Goal: Task Accomplishment & Management: Manage account settings

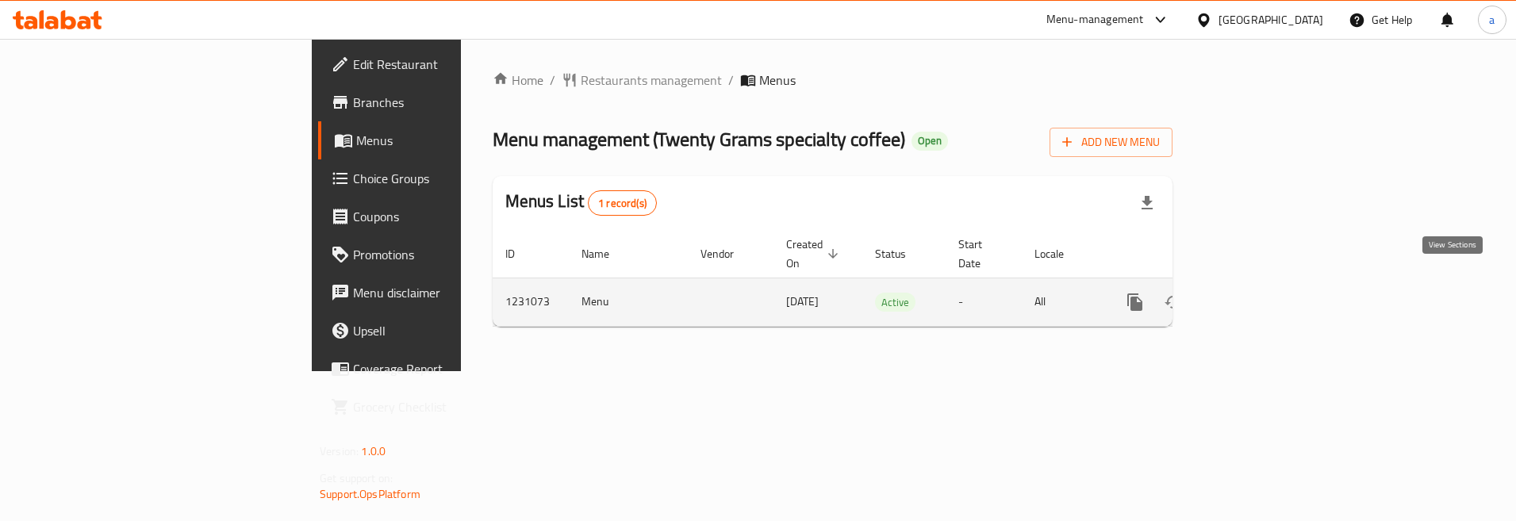
click at [1268, 288] on link "enhanced table" at bounding box center [1249, 302] width 38 height 38
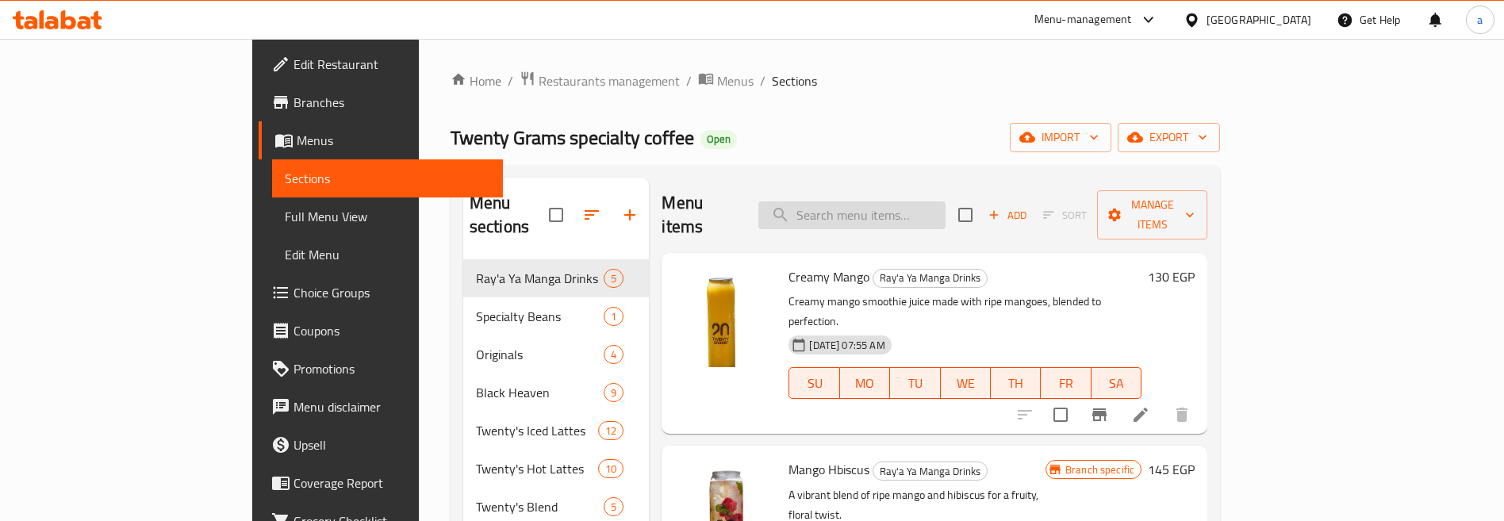
click at [866, 204] on input "search" at bounding box center [851, 215] width 187 height 28
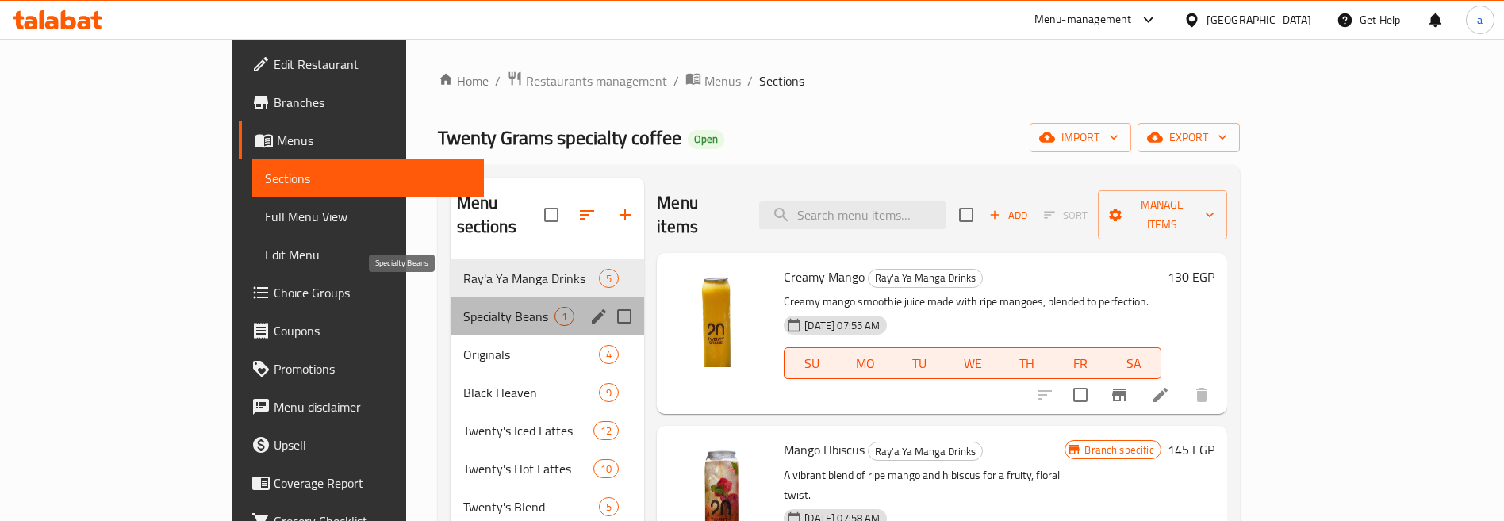
click at [463, 307] on span "Specialty Beans" at bounding box center [509, 316] width 92 height 19
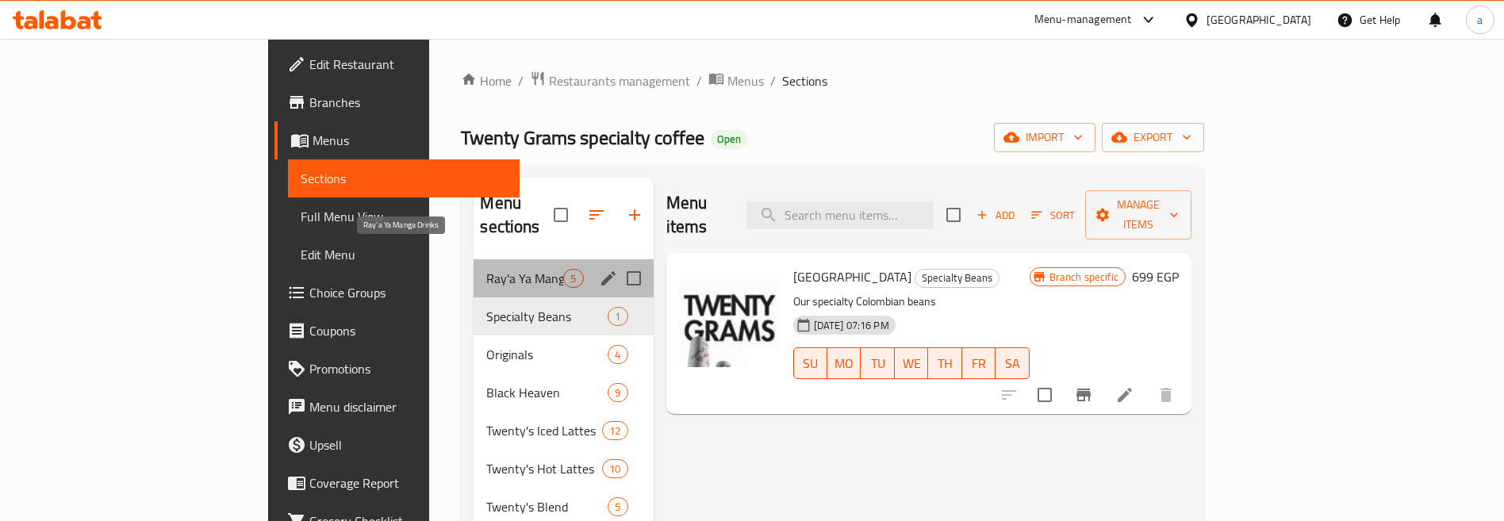
click at [486, 269] on span "Ray'a Ya Manga Drinks" at bounding box center [524, 278] width 77 height 19
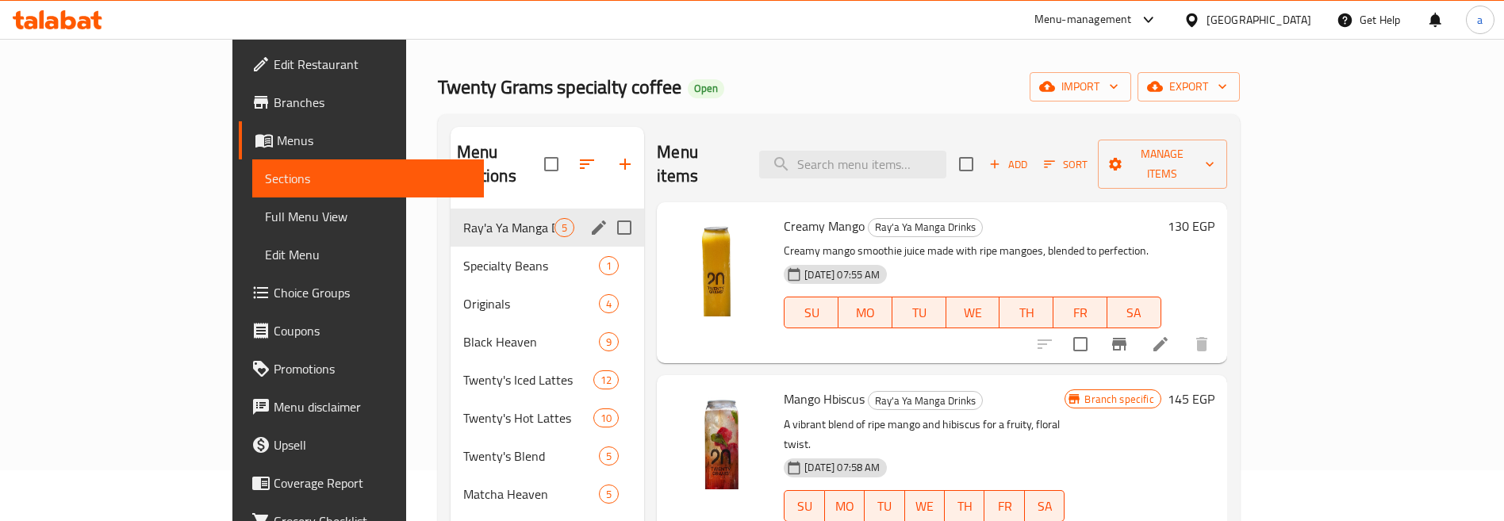
scroll to position [79, 0]
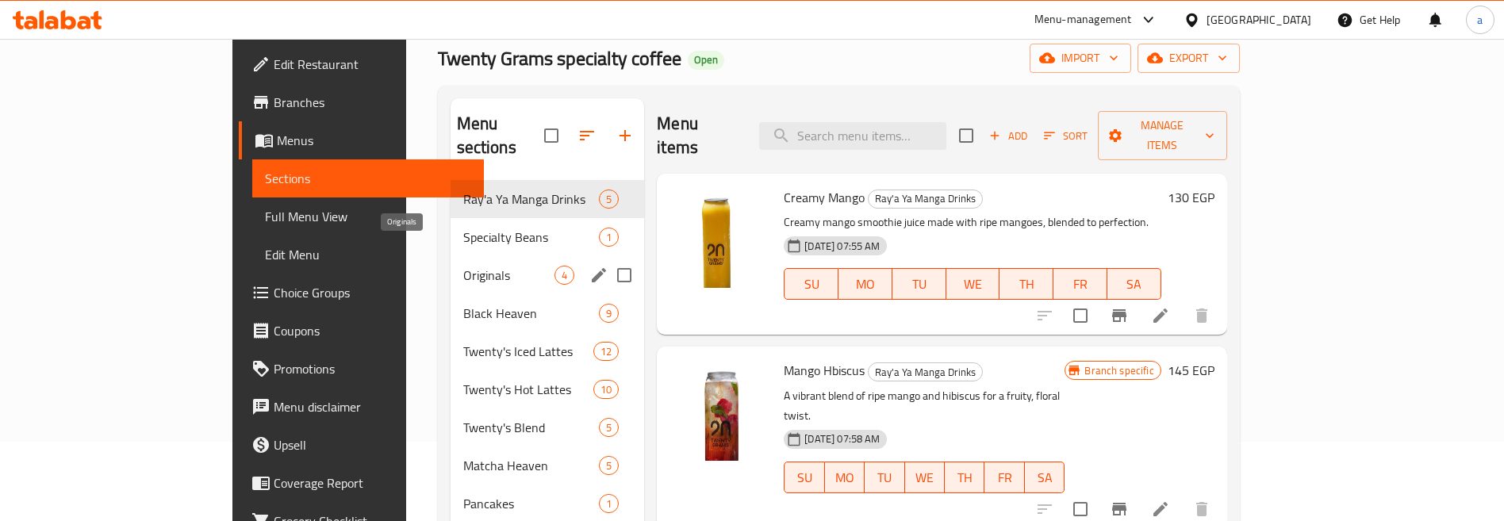
click at [463, 266] on span "Originals" at bounding box center [509, 275] width 92 height 19
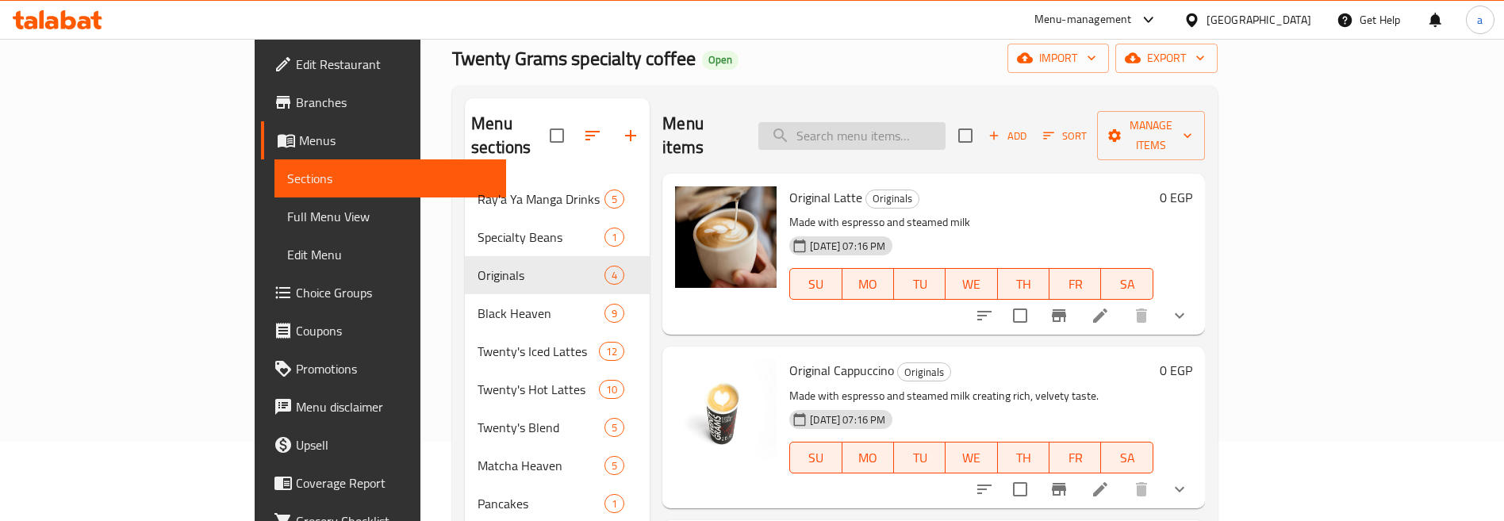
click at [946, 131] on input "search" at bounding box center [851, 136] width 187 height 28
click at [946, 122] on input "search" at bounding box center [851, 136] width 187 height 28
paste input "Hot Creme Brulee"
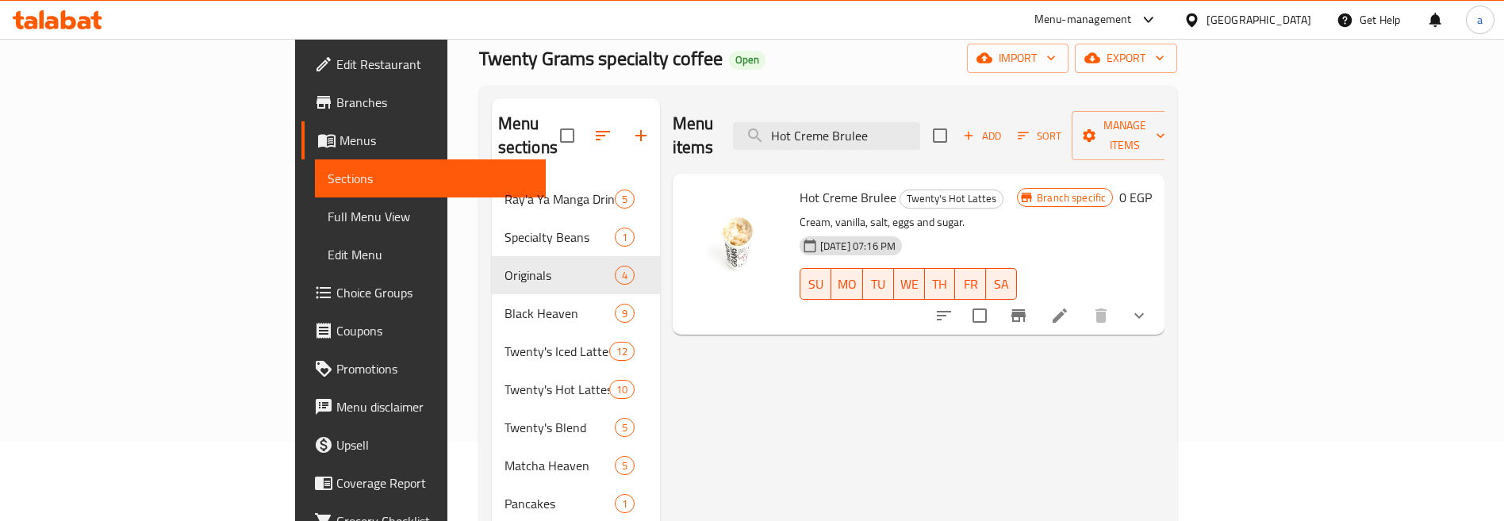
type input "Hot Creme Brulee"
click at [1152, 206] on div "Branch specific 0 EGP" at bounding box center [1084, 254] width 135 height 136
click at [951, 311] on icon "sort-choices" at bounding box center [944, 316] width 14 height 10
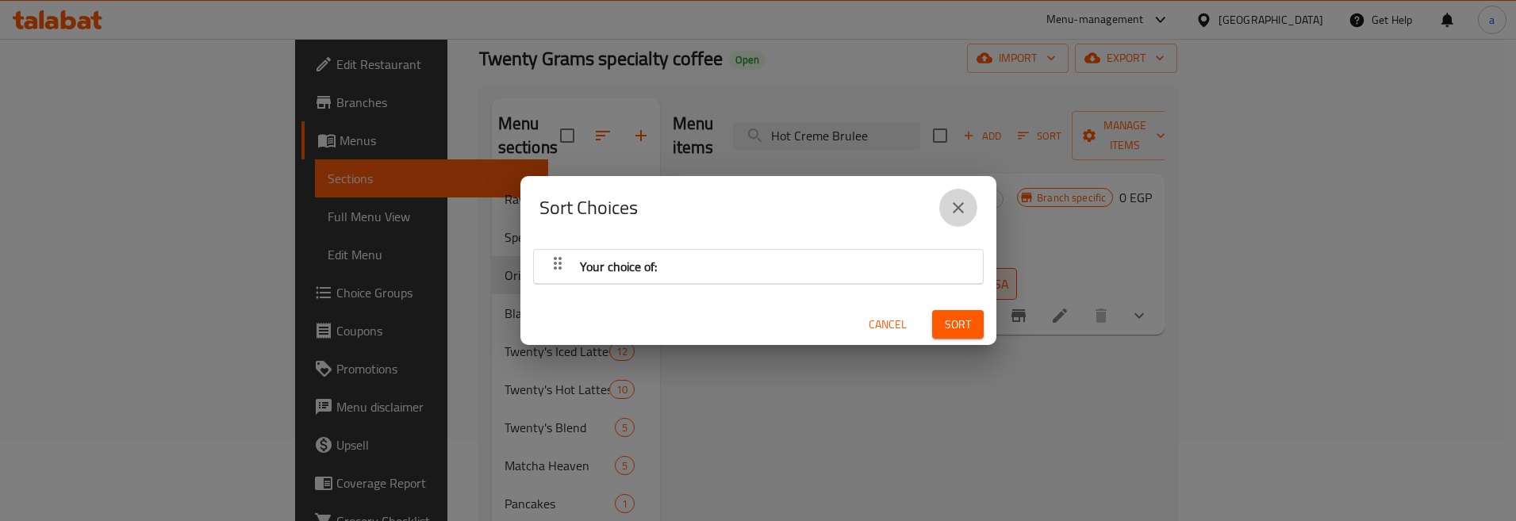
click at [965, 207] on icon "close" at bounding box center [958, 207] width 19 height 19
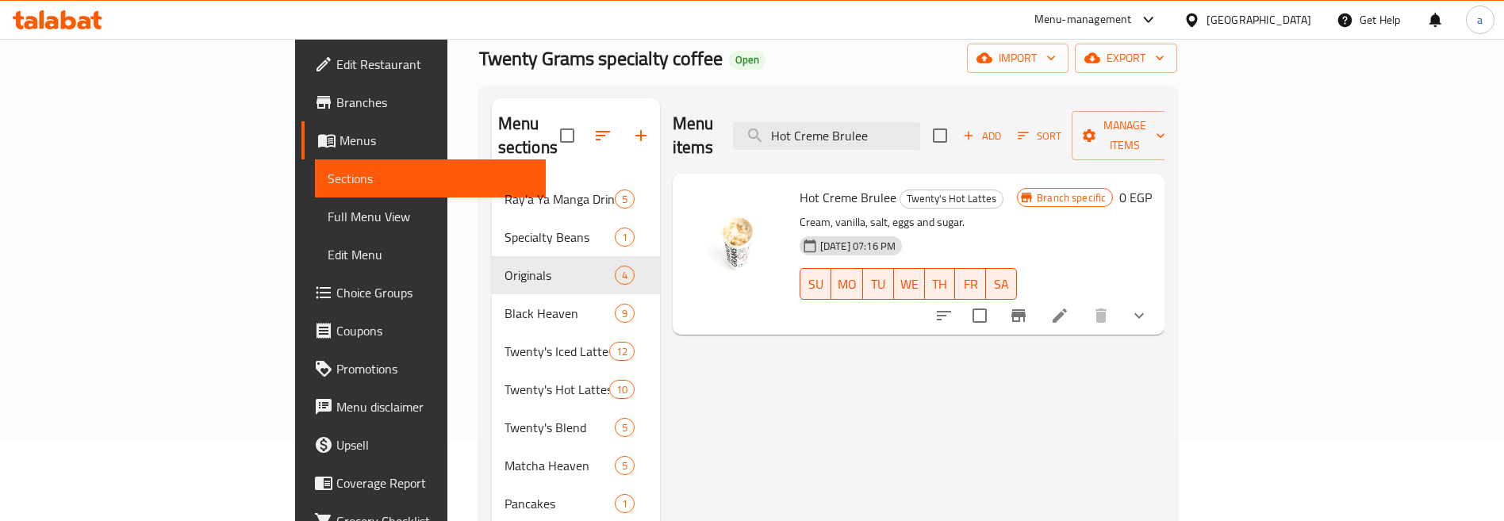
click at [1023, 230] on div "[DATE] 07:16 PM SU MO TU WE TH FR SA" at bounding box center [908, 273] width 230 height 86
click at [800, 186] on span "Hot Creme Brulee" at bounding box center [848, 198] width 97 height 24
click at [814, 239] on span "[DATE] 07:16 PM" at bounding box center [858, 246] width 88 height 15
click at [1067, 309] on icon at bounding box center [1060, 316] width 14 height 14
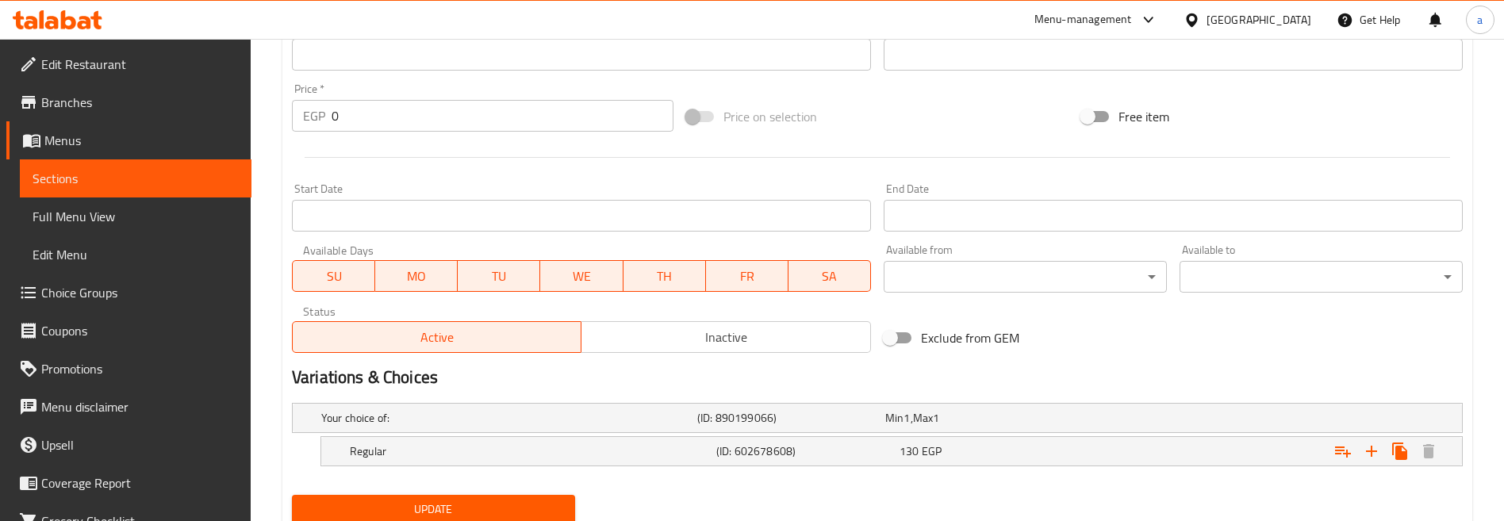
scroll to position [612, 0]
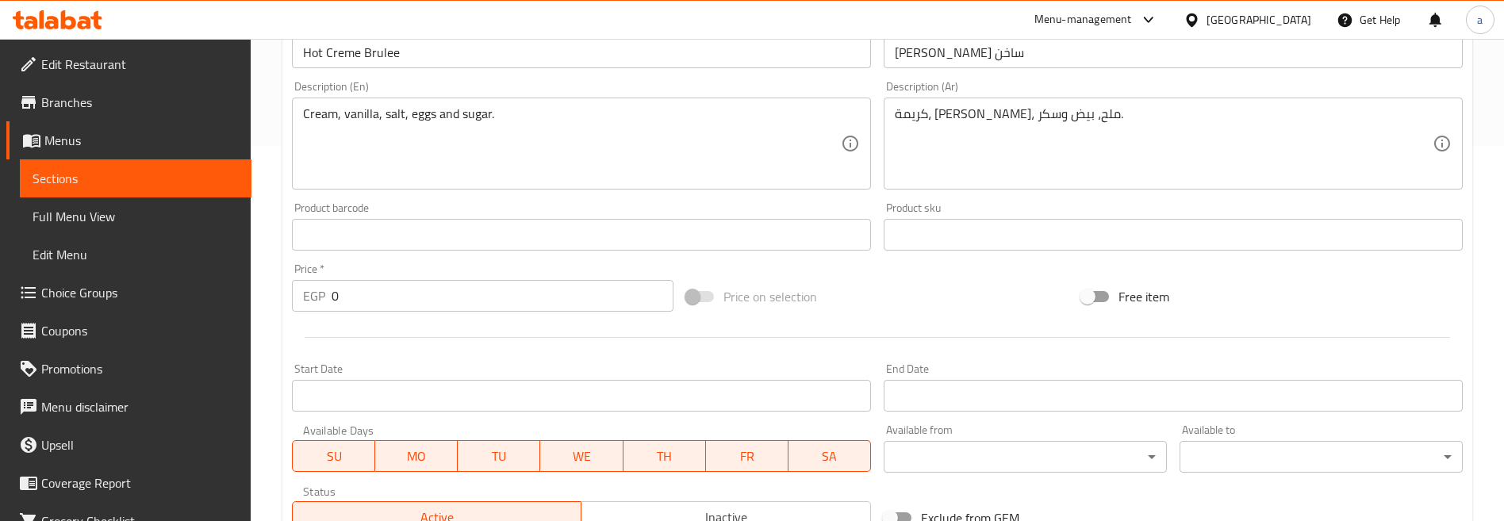
scroll to position [374, 0]
click at [105, 57] on span "Edit Restaurant" at bounding box center [140, 64] width 198 height 19
